Goal: Transaction & Acquisition: Obtain resource

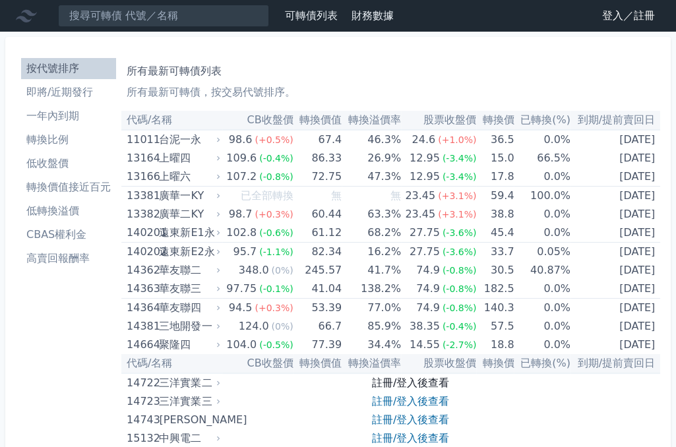
click at [412, 383] on link "註冊/登入後查看" at bounding box center [410, 383] width 77 height 13
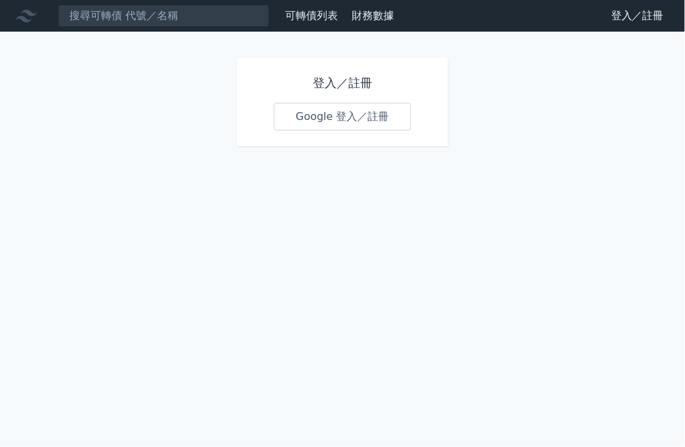
click at [350, 119] on link "Google 登入／註冊" at bounding box center [342, 117] width 137 height 28
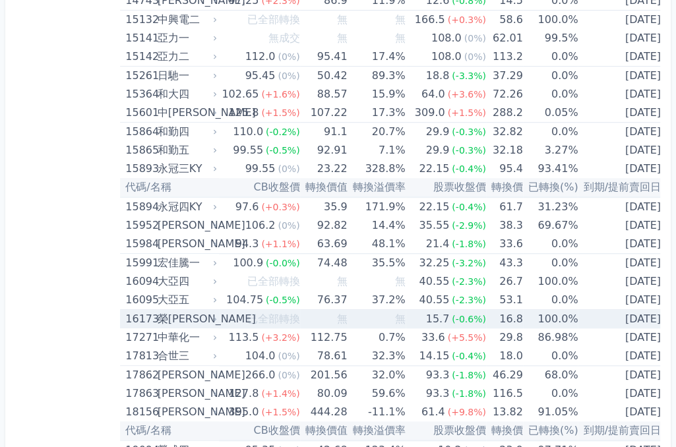
scroll to position [539, 0]
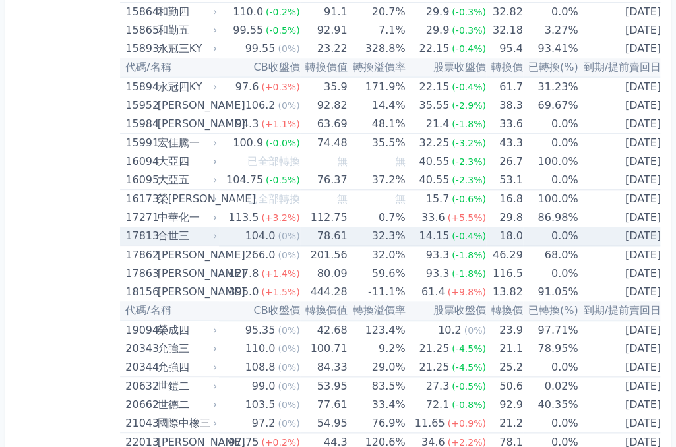
click at [162, 238] on div "合世三" at bounding box center [186, 236] width 57 height 18
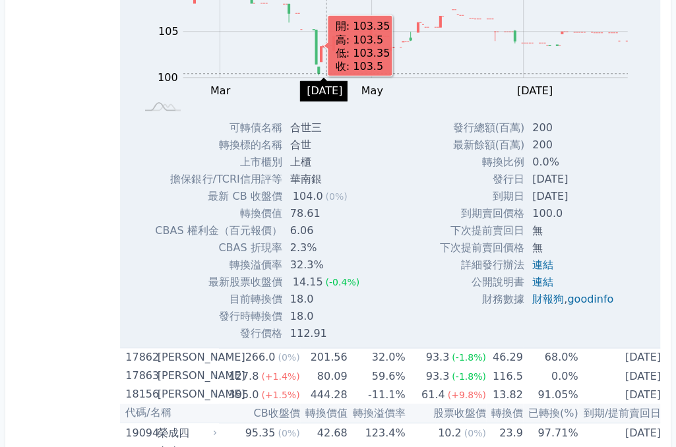
scroll to position [959, 0]
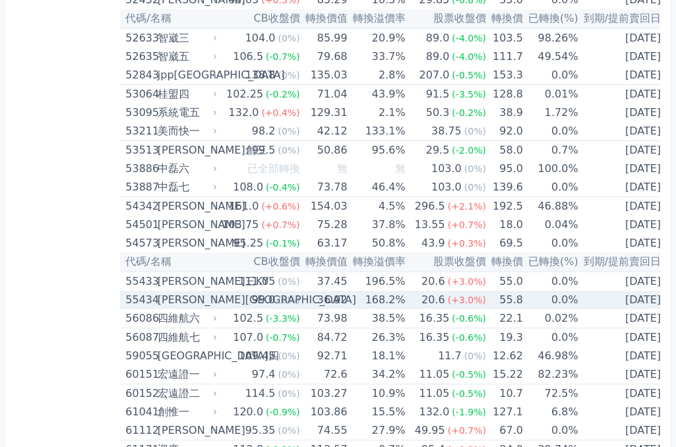
scroll to position [4616, 0]
